Goal: Find specific page/section

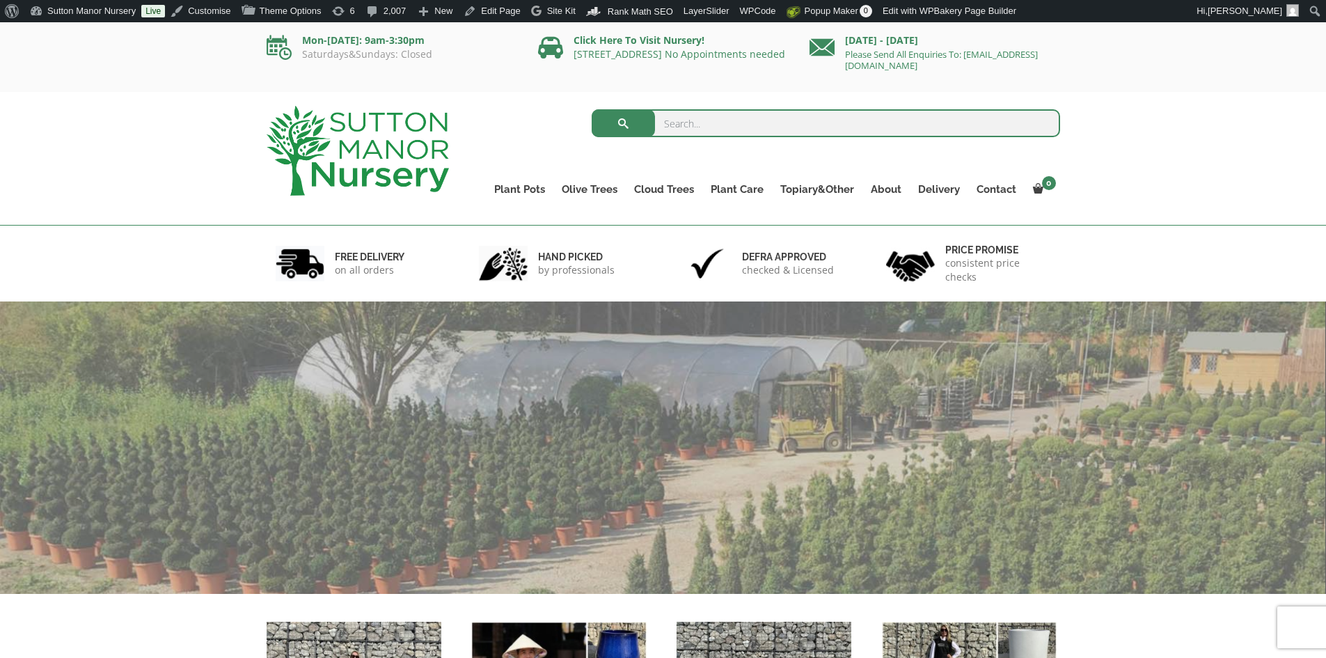
click at [730, 128] on input "search" at bounding box center [826, 123] width 469 height 28
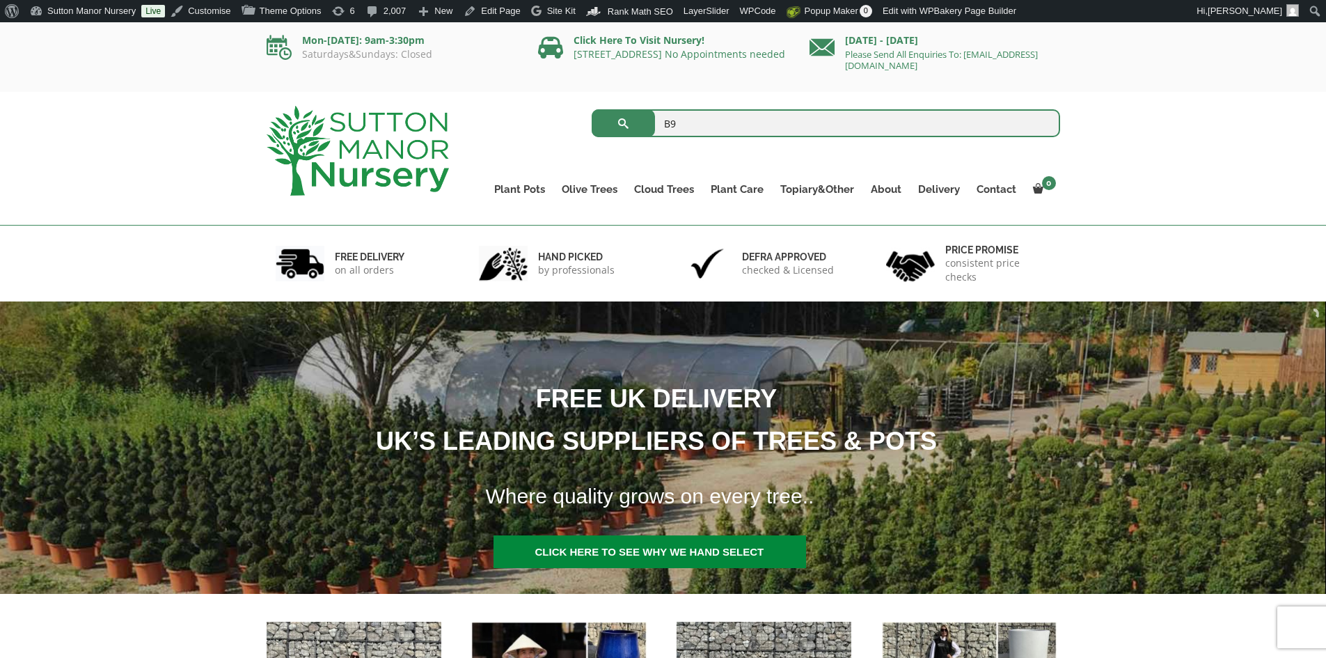
type input "B9"
click at [592, 109] on button "submit" at bounding box center [623, 123] width 63 height 28
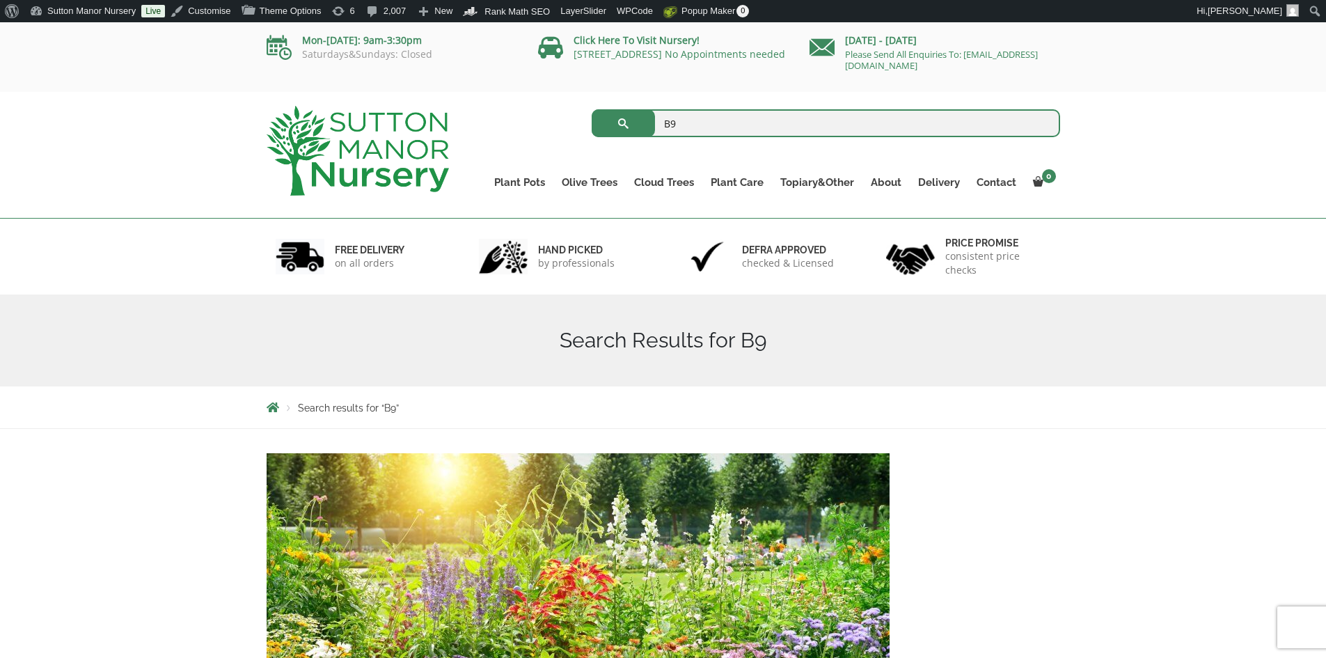
click at [693, 123] on input "B9" at bounding box center [826, 123] width 469 height 28
type input "B"
type input "B2"
click at [592, 109] on button "submit" at bounding box center [623, 123] width 63 height 28
click at [404, 150] on img at bounding box center [358, 151] width 182 height 90
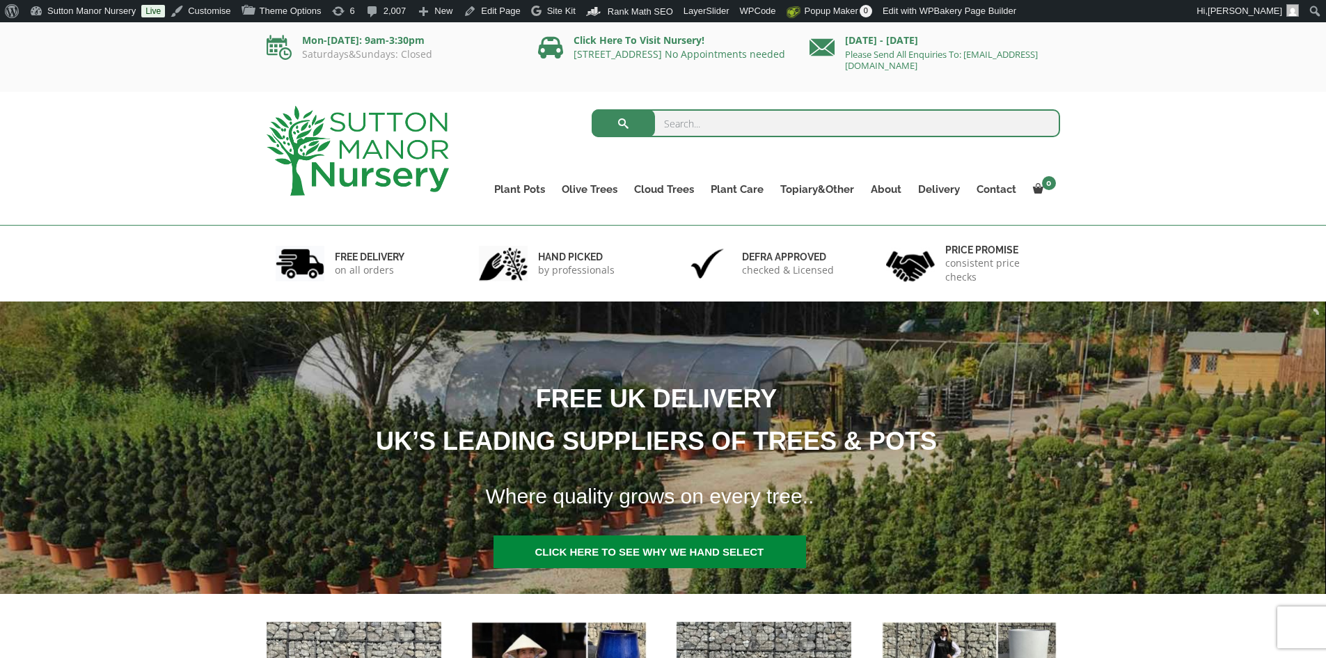
click at [672, 118] on input "search" at bounding box center [826, 123] width 469 height 28
type input "Discounted"
click at [592, 109] on button "submit" at bounding box center [623, 123] width 63 height 28
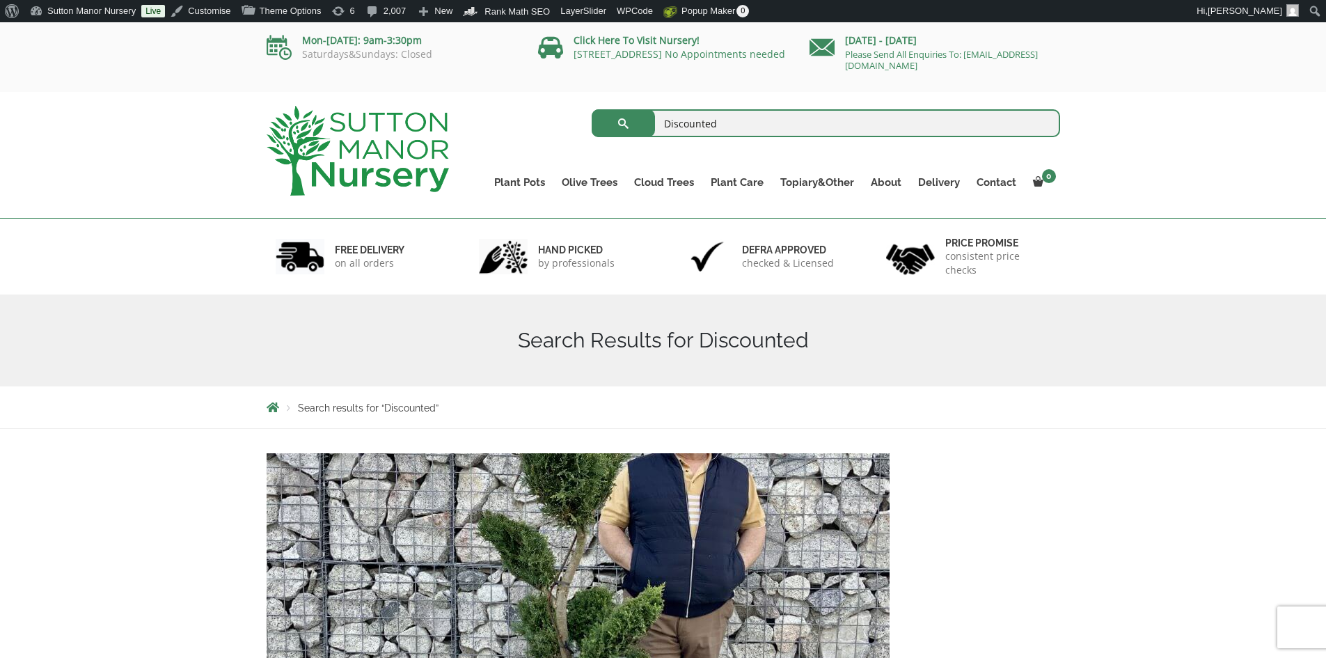
click at [723, 126] on input "Discounted" at bounding box center [826, 123] width 469 height 28
type input "D"
click at [691, 83] on div "Mon-Friday: 9am-3:30pm Saturdays&Sundays: Closed Click Here To Visit Nursery! D…" at bounding box center [663, 57] width 1326 height 70
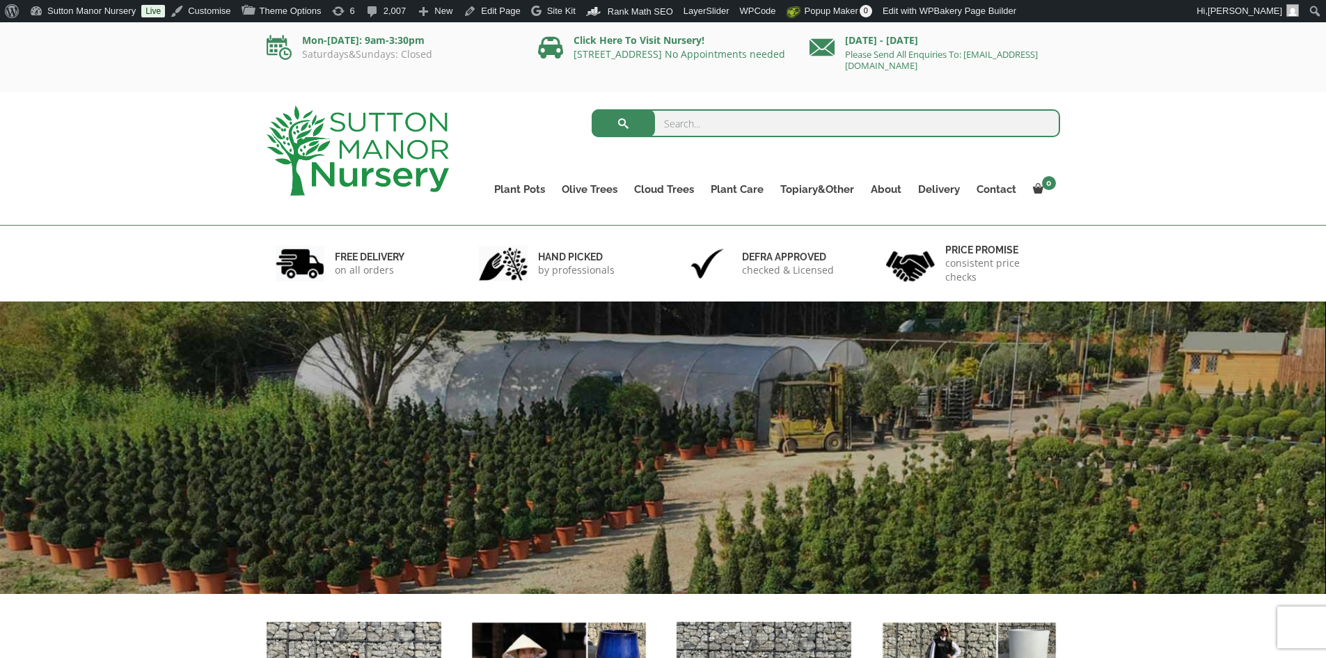
click at [711, 131] on input "search" at bounding box center [826, 123] width 469 height 28
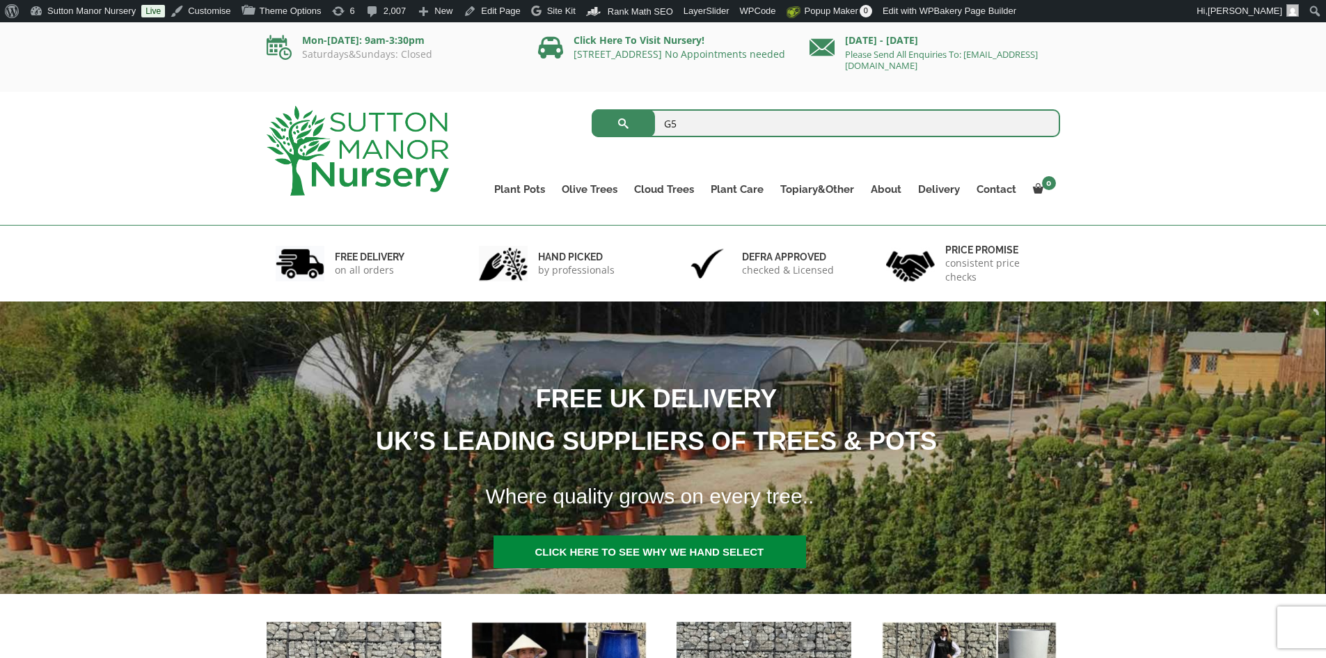
type input "G5"
click at [592, 109] on button "submit" at bounding box center [623, 123] width 63 height 28
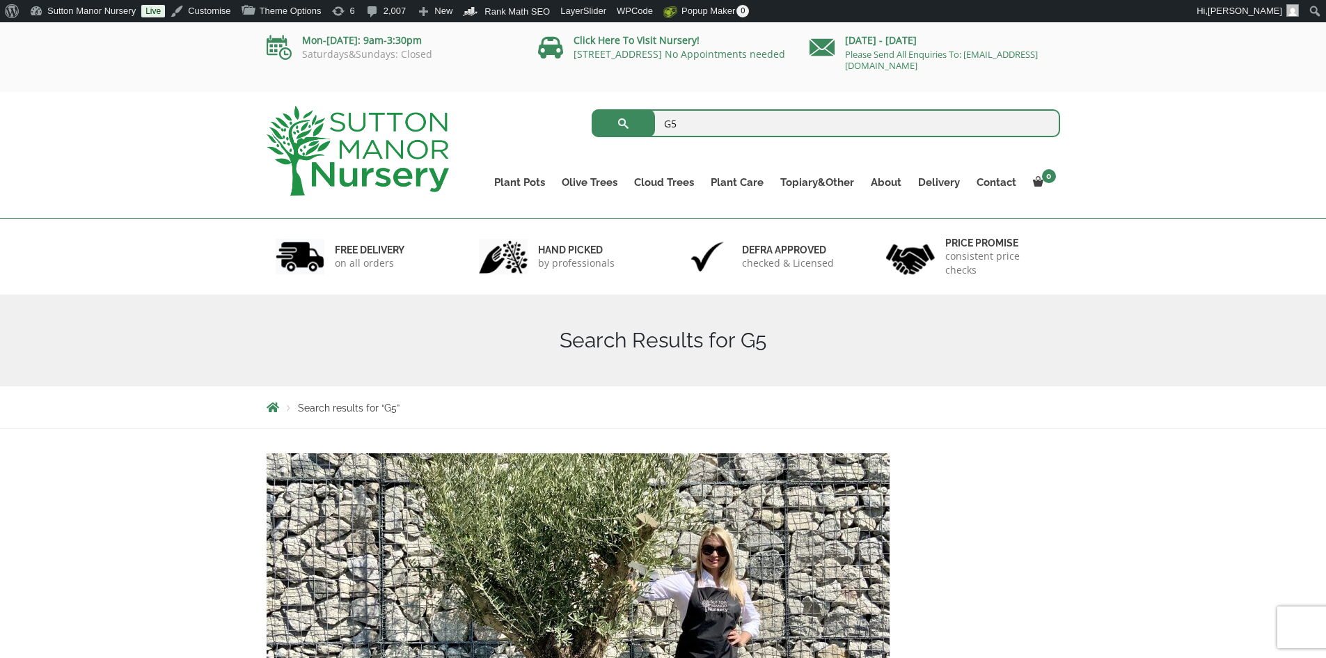
click at [693, 124] on input "G5" at bounding box center [826, 123] width 469 height 28
type input "G"
click at [403, 146] on img at bounding box center [358, 151] width 182 height 90
